Goal: Task Accomplishment & Management: Use online tool/utility

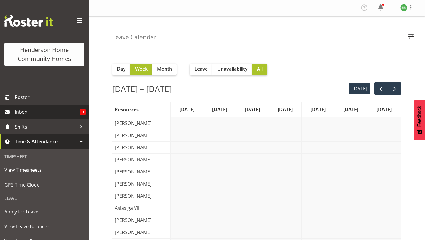
scroll to position [27, 0]
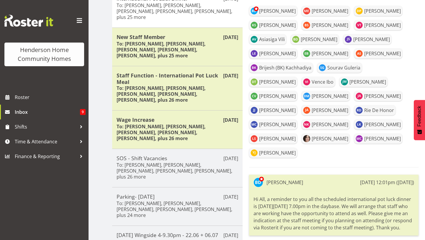
scroll to position [185, 0]
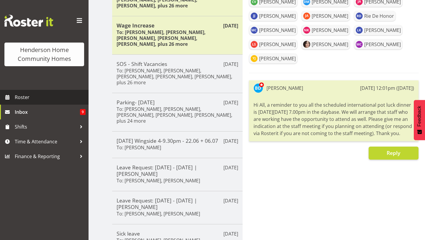
click at [54, 98] on span "Roster" at bounding box center [50, 97] width 71 height 9
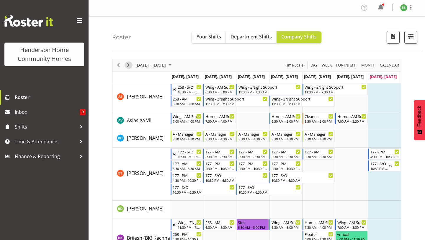
click at [126, 66] on span "Next" at bounding box center [128, 64] width 7 height 7
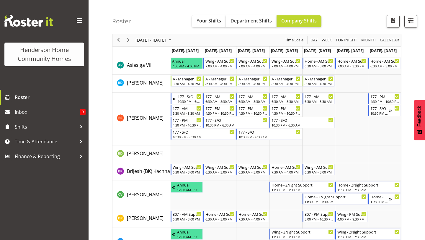
scroll to position [57, 0]
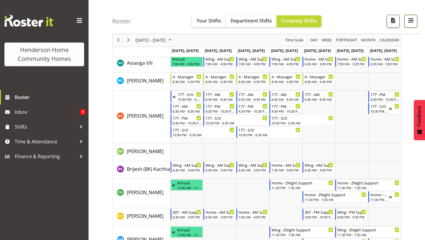
click at [409, 23] on span "button" at bounding box center [411, 21] width 8 height 8
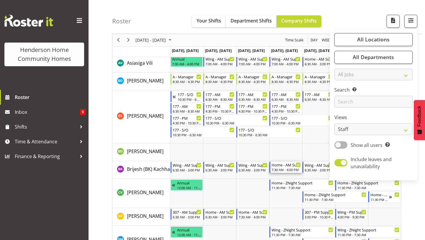
click at [289, 162] on div "Home - AM Support 3 7:30 AM - 4:00 PM" at bounding box center [286, 167] width 32 height 11
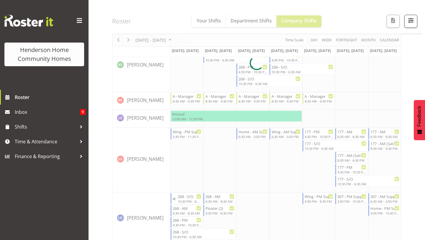
scroll to position [531, 0]
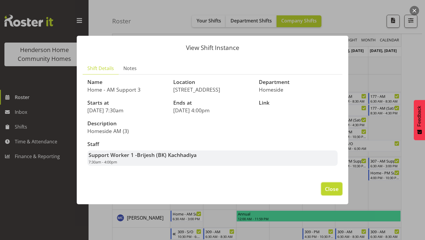
click at [332, 187] on span "Close" at bounding box center [332, 189] width 14 height 8
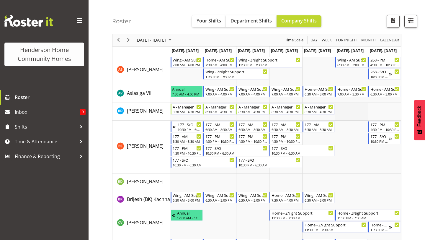
scroll to position [0, 0]
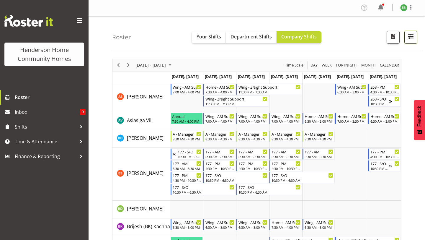
click at [409, 42] on button "button" at bounding box center [411, 37] width 13 height 13
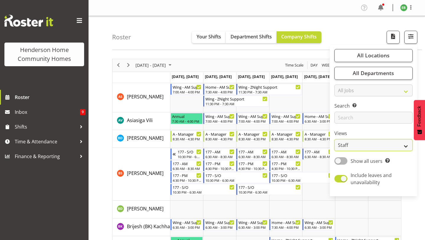
click at [352, 147] on select "Staff Role Shift - Horizontal Shift - Vertical Staff - Location" at bounding box center [374, 145] width 78 height 12
select select "role"
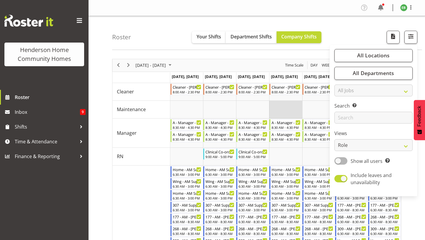
click at [291, 111] on td "Timeline Week of August 24, 2025" at bounding box center [285, 110] width 33 height 18
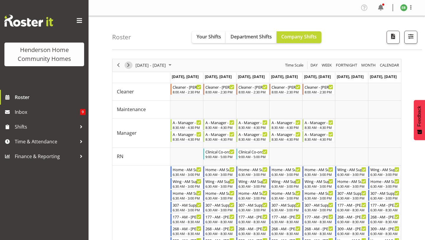
click at [129, 68] on span "Next" at bounding box center [128, 64] width 7 height 7
click at [131, 67] on span "Next" at bounding box center [128, 64] width 7 height 7
